Goal: Obtain resource: Download file/media

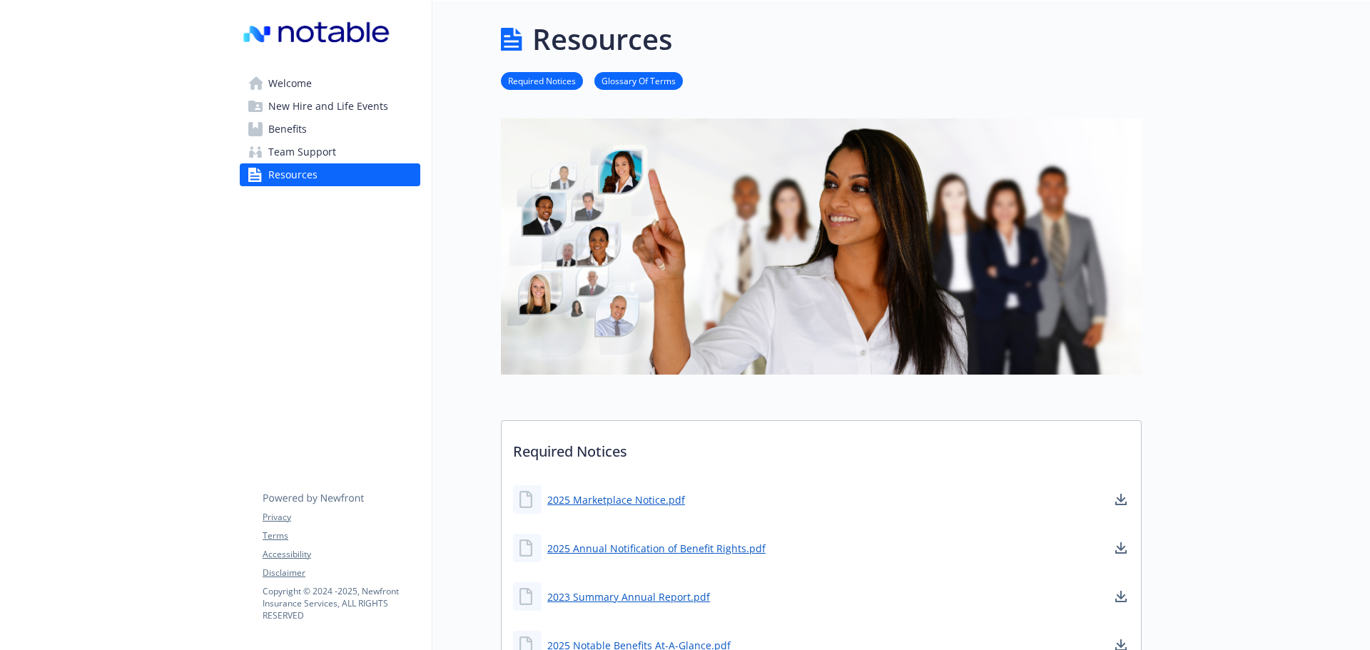
click at [296, 131] on span "Benefits" at bounding box center [287, 129] width 39 height 23
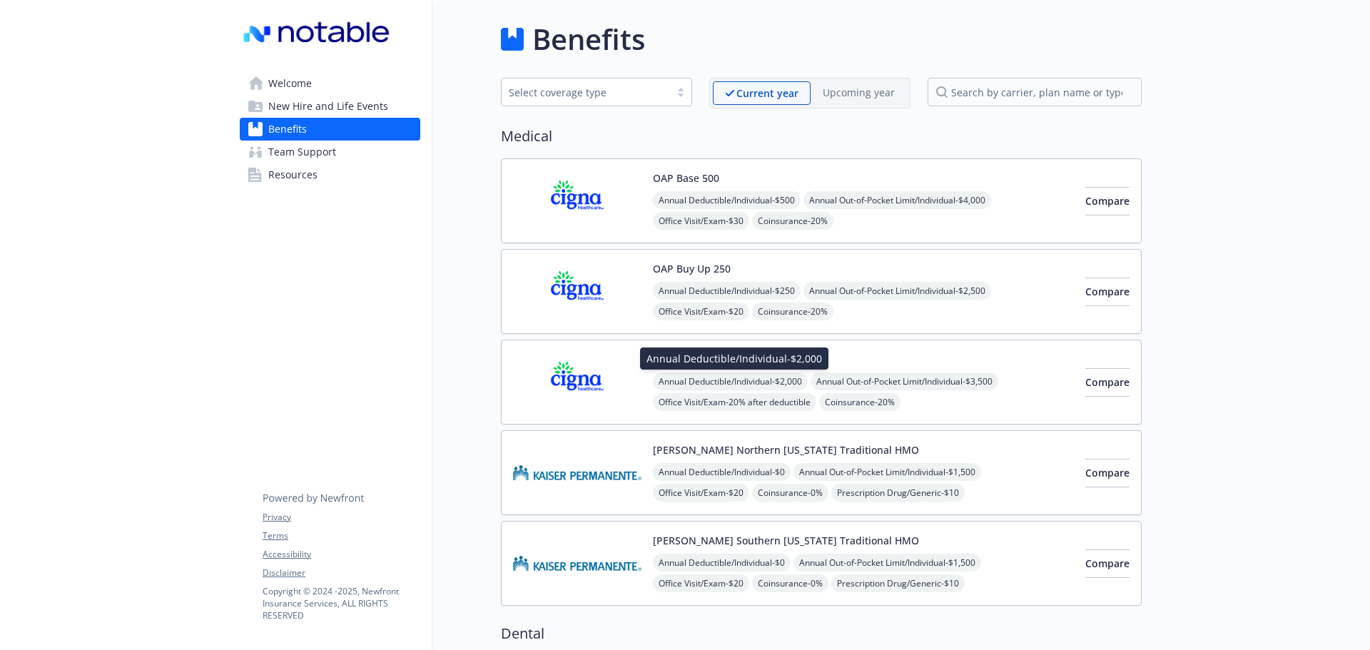
click at [742, 382] on span "Annual Deductible/Individual - $2,000" at bounding box center [730, 382] width 155 height 18
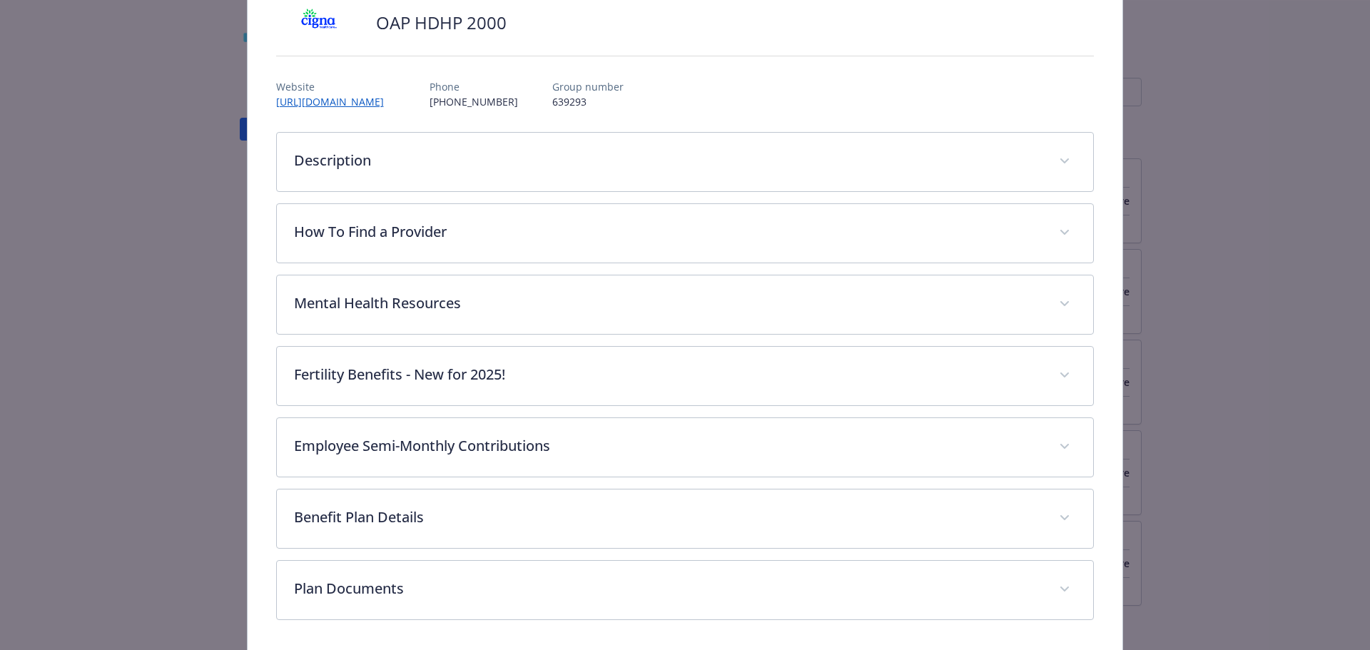
scroll to position [159, 0]
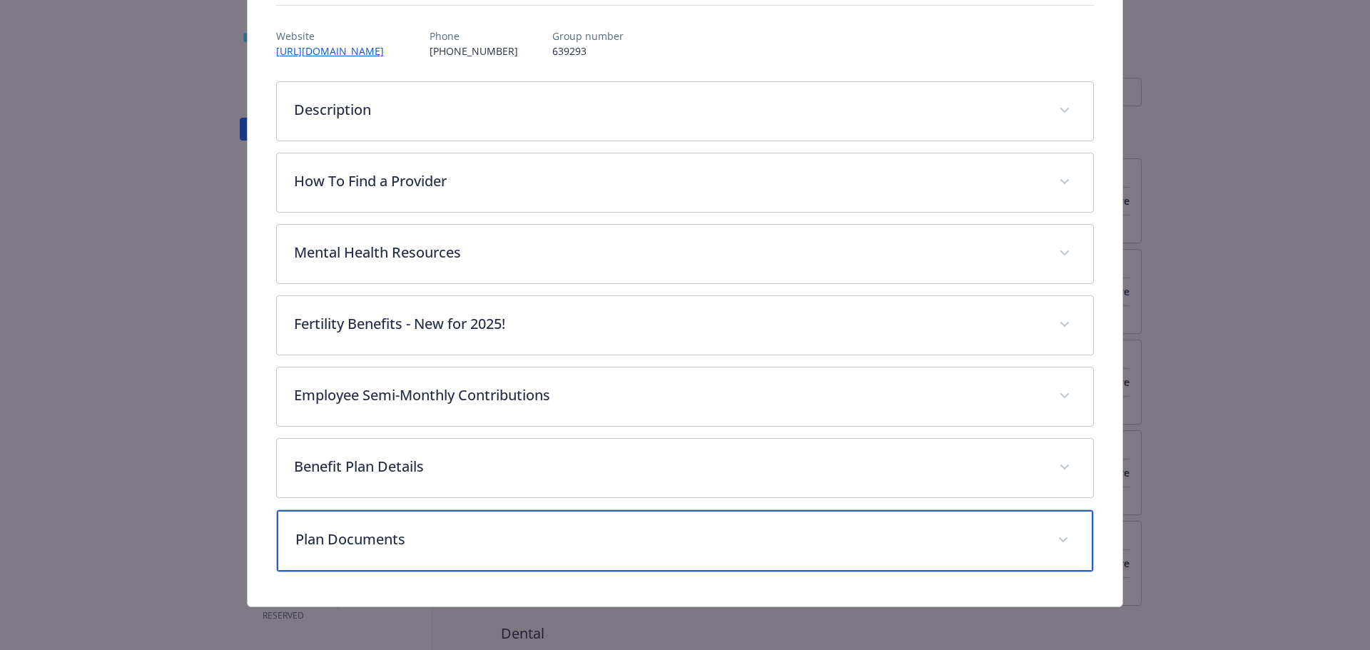
click at [1062, 540] on span "details for plan Medical - OAP HDHP 2000 - HDHP PPO" at bounding box center [1063, 540] width 23 height 23
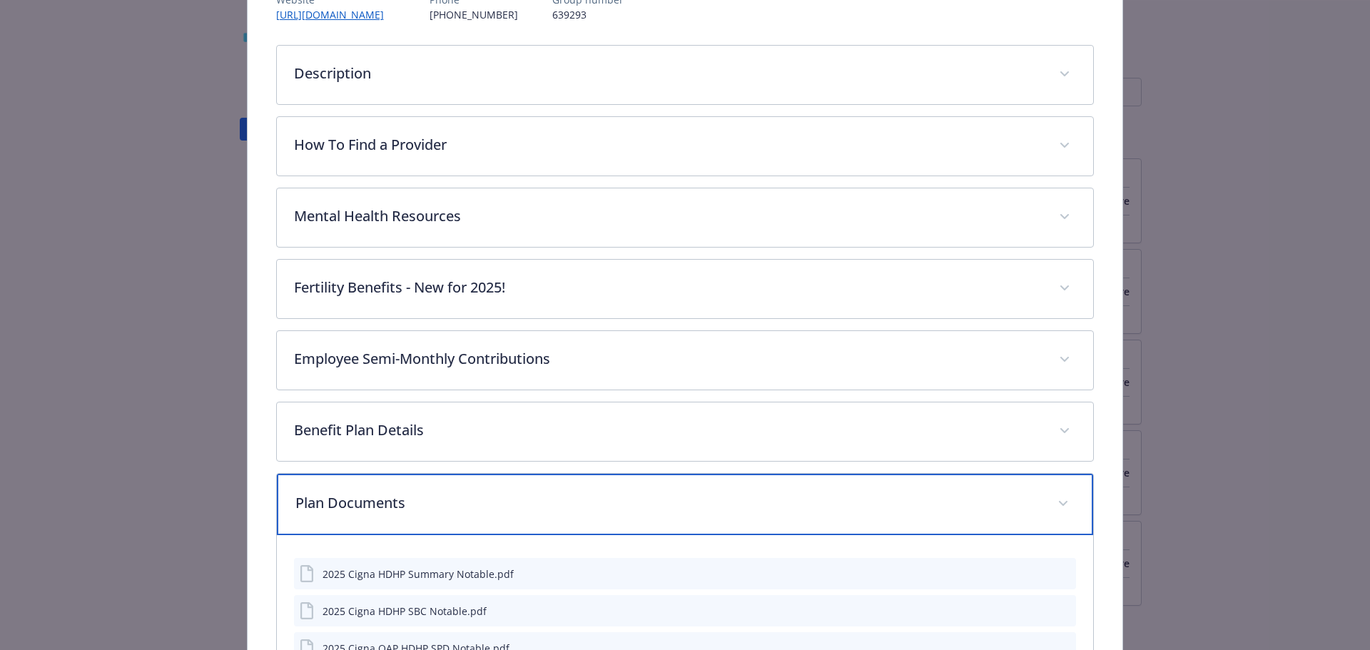
scroll to position [231, 0]
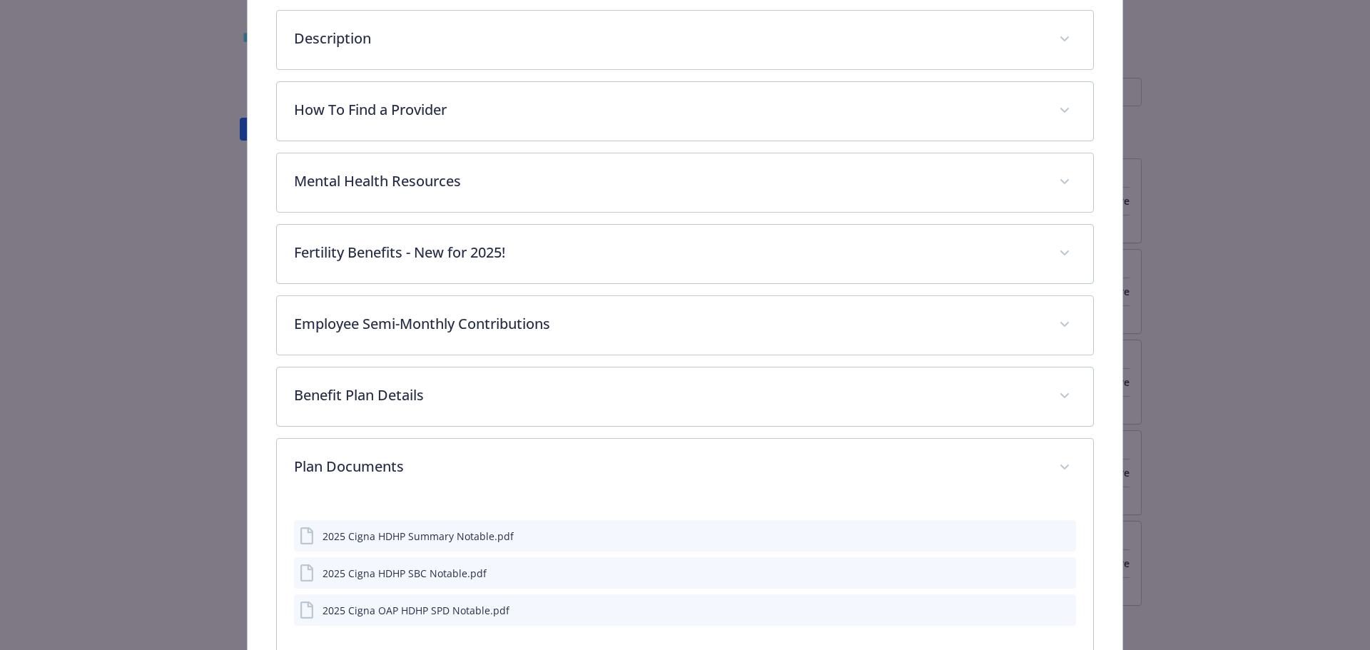
click at [1032, 542] on button "download file" at bounding box center [1039, 535] width 14 height 14
